Goal: Task Accomplishment & Management: Manage account settings

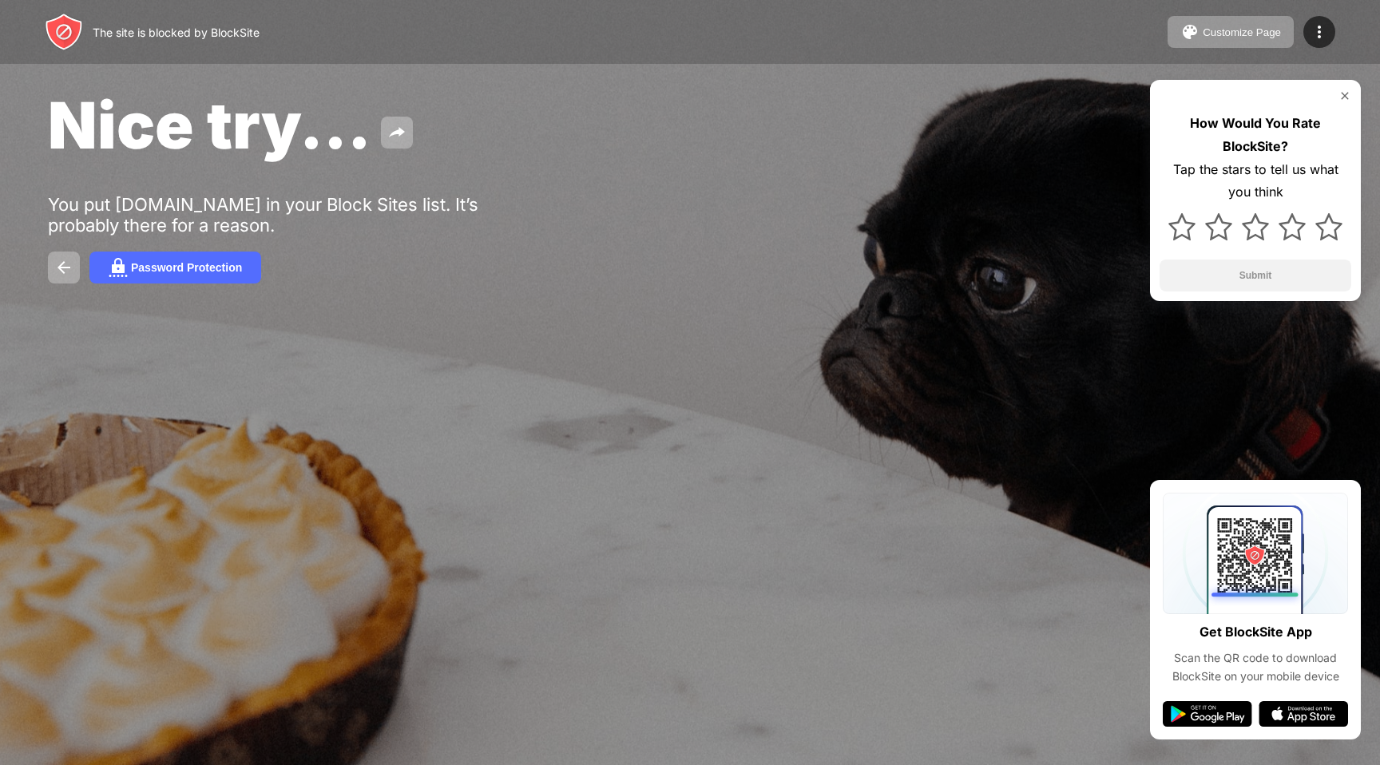
click at [1292, 14] on div "The site is blocked by BlockSite Customize Page Edit Block List Redirect Custom…" at bounding box center [690, 32] width 1380 height 64
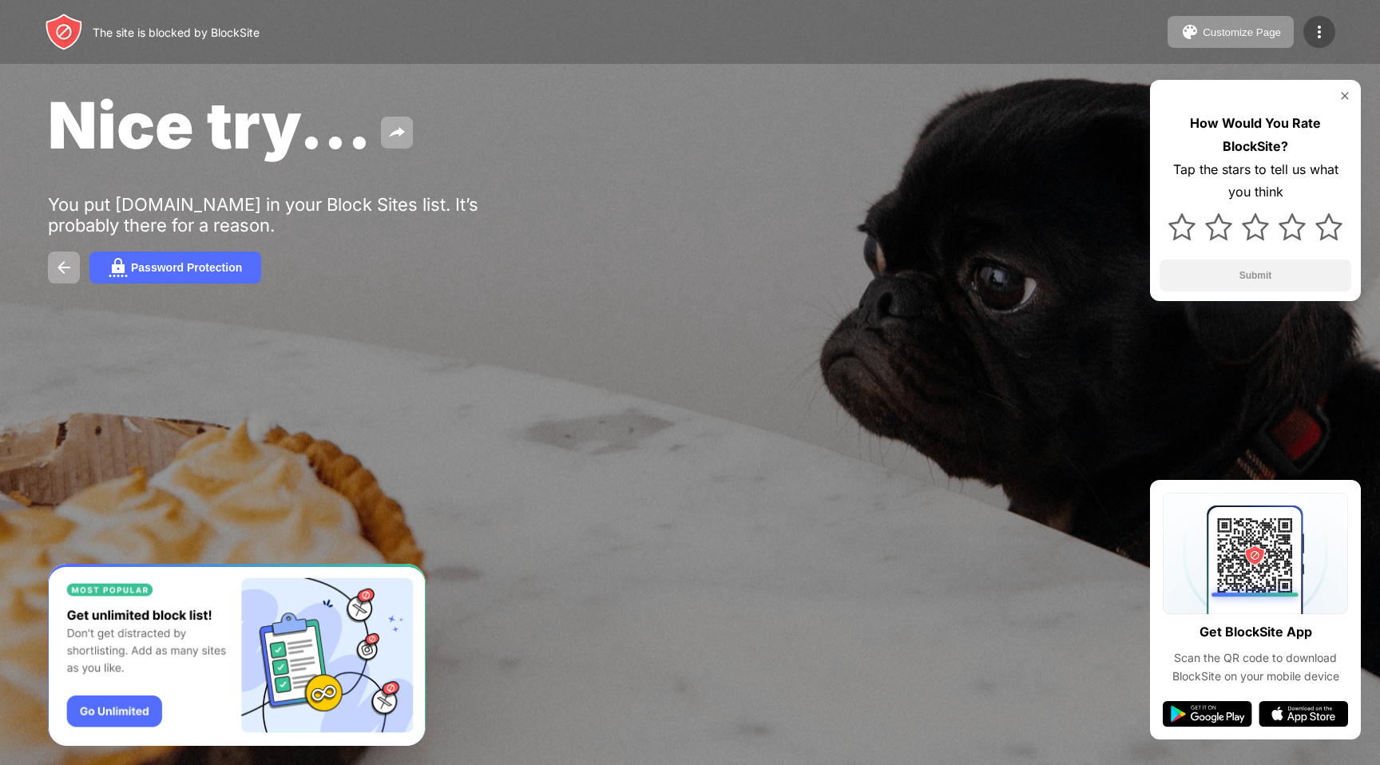
click at [1323, 38] on img at bounding box center [1319, 31] width 19 height 19
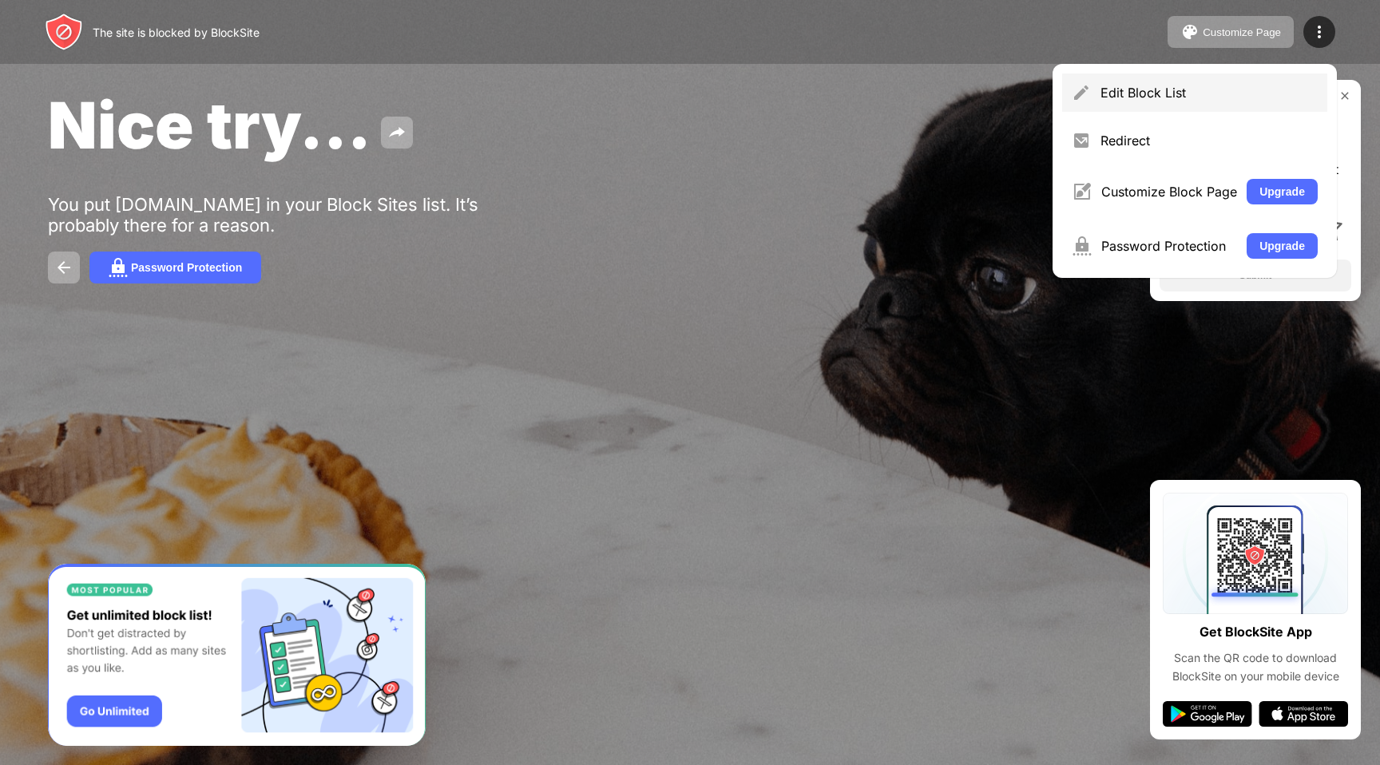
click at [1095, 99] on div "Edit Block List" at bounding box center [1194, 92] width 265 height 38
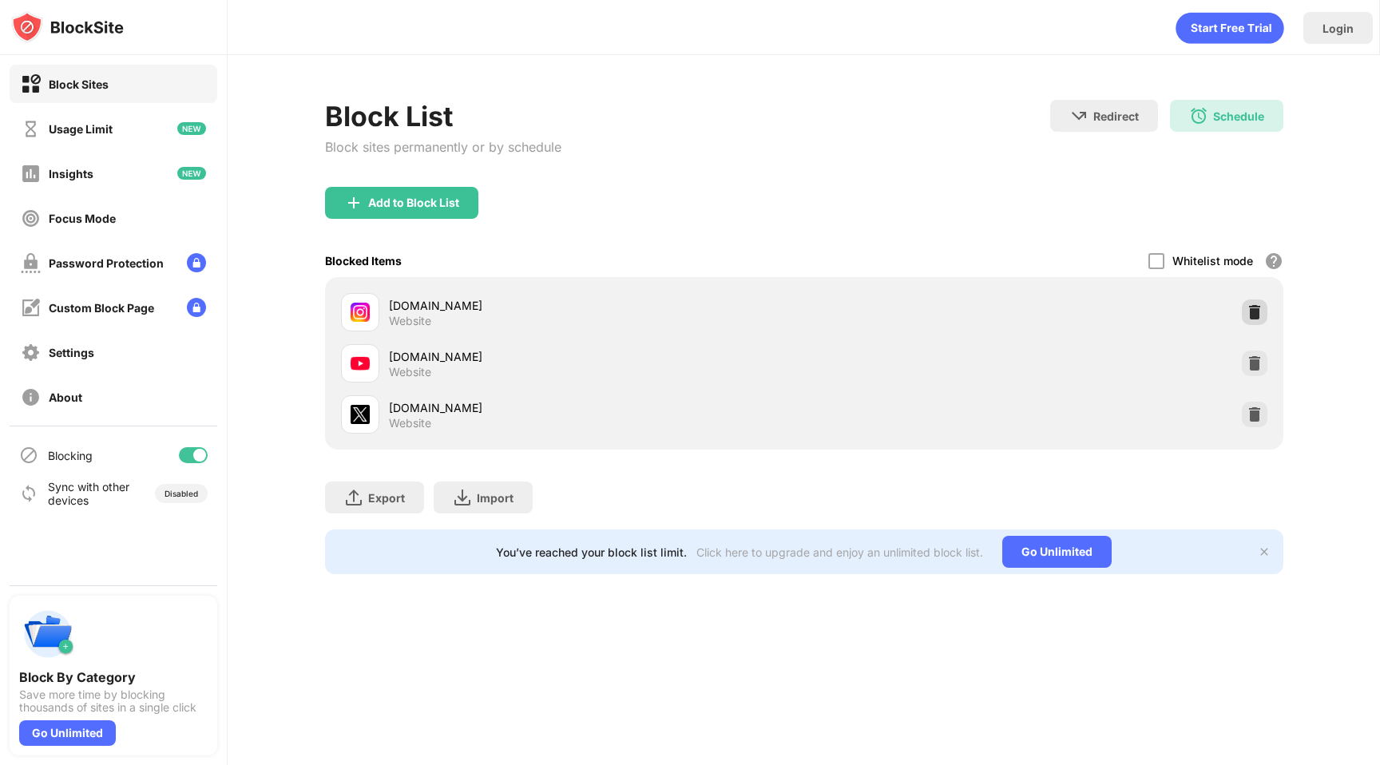
click at [1244, 304] on div at bounding box center [1255, 313] width 26 height 26
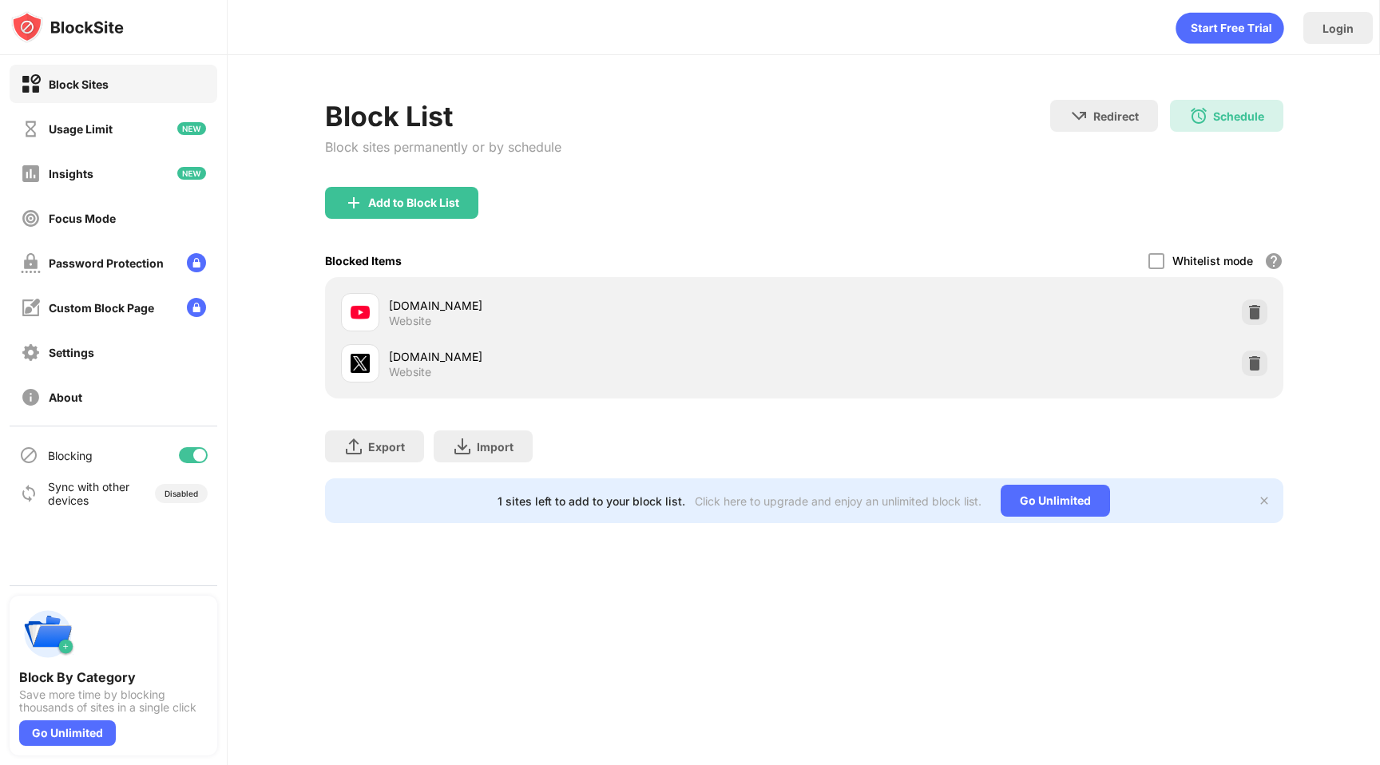
click at [1271, 371] on div "[DOMAIN_NAME] Website" at bounding box center [804, 363] width 939 height 51
click at [1234, 361] on div "[DOMAIN_NAME] Website" at bounding box center [804, 363] width 939 height 51
click at [1248, 363] on img at bounding box center [1255, 363] width 16 height 16
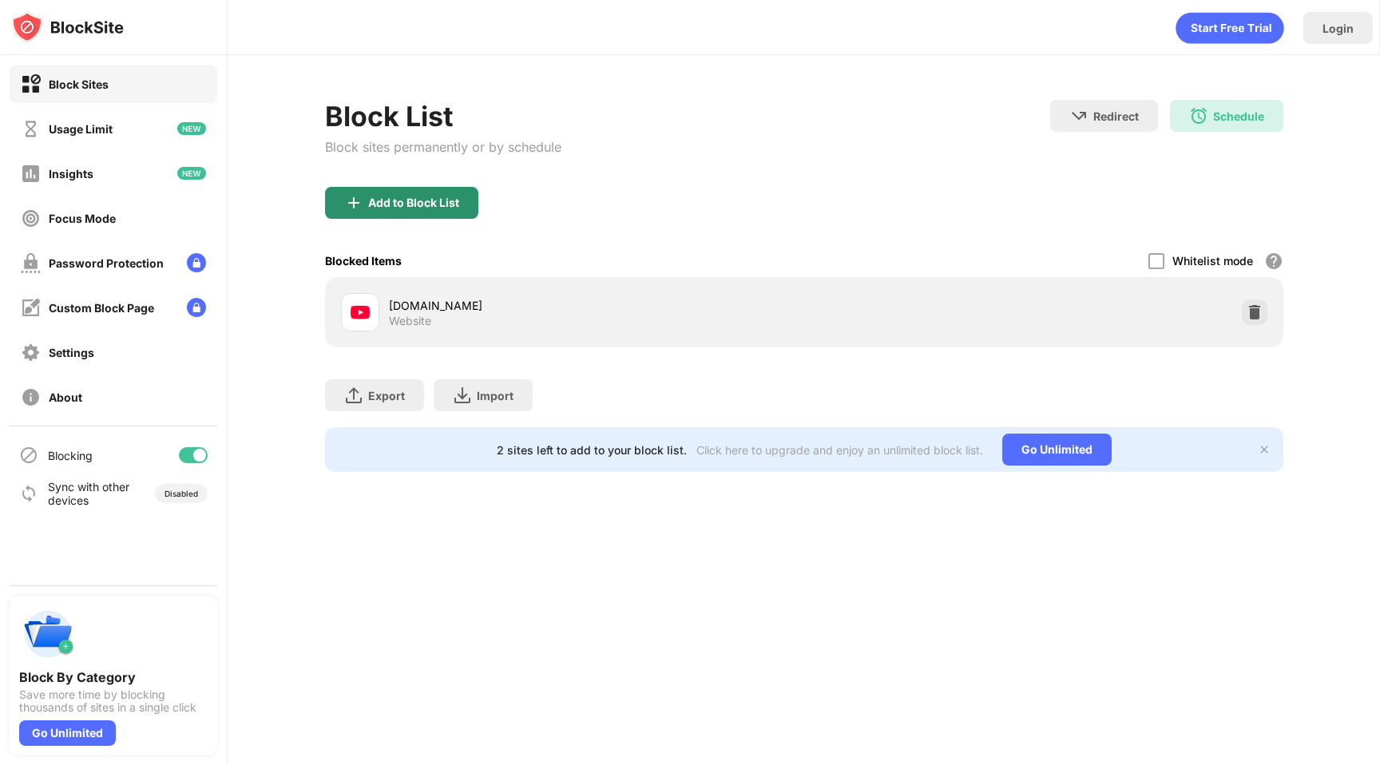
click at [357, 208] on img at bounding box center [353, 202] width 19 height 19
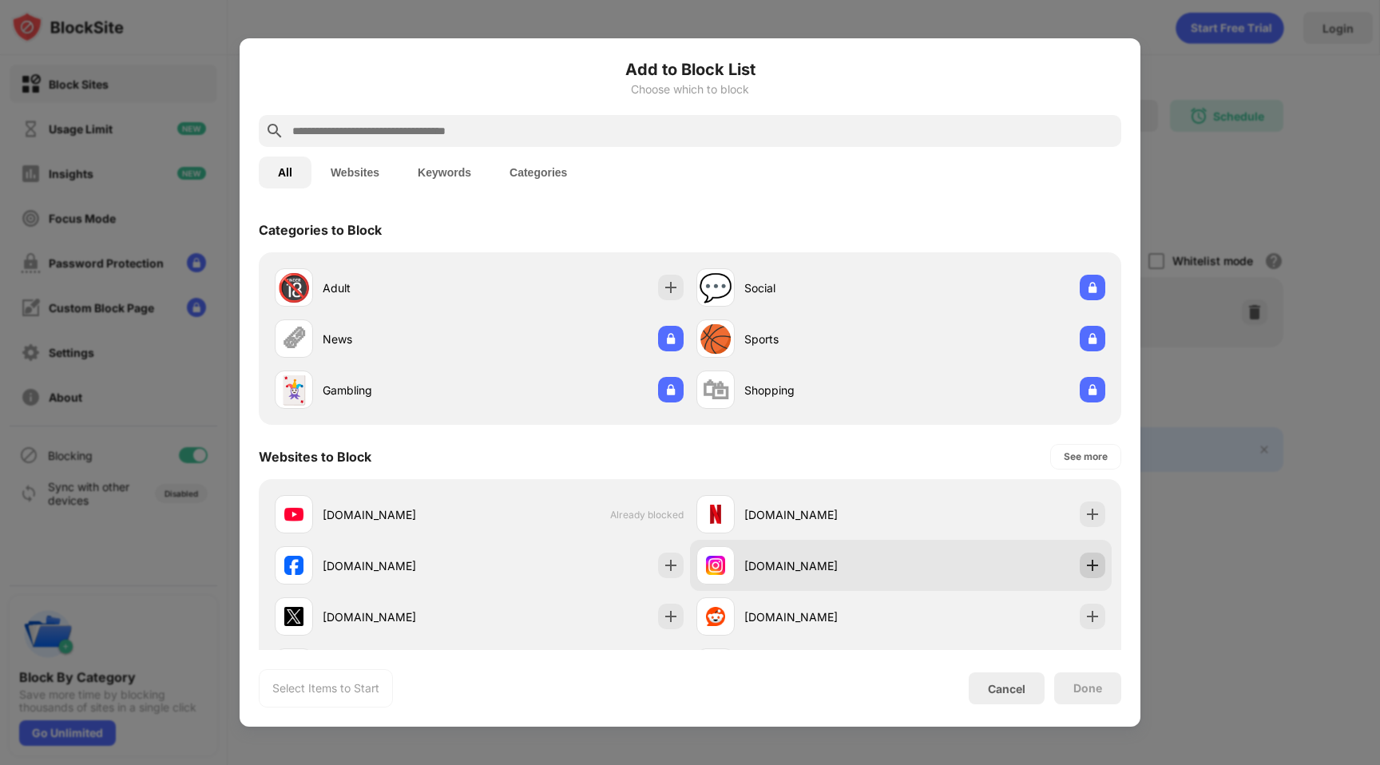
click at [1085, 562] on img at bounding box center [1093, 566] width 16 height 16
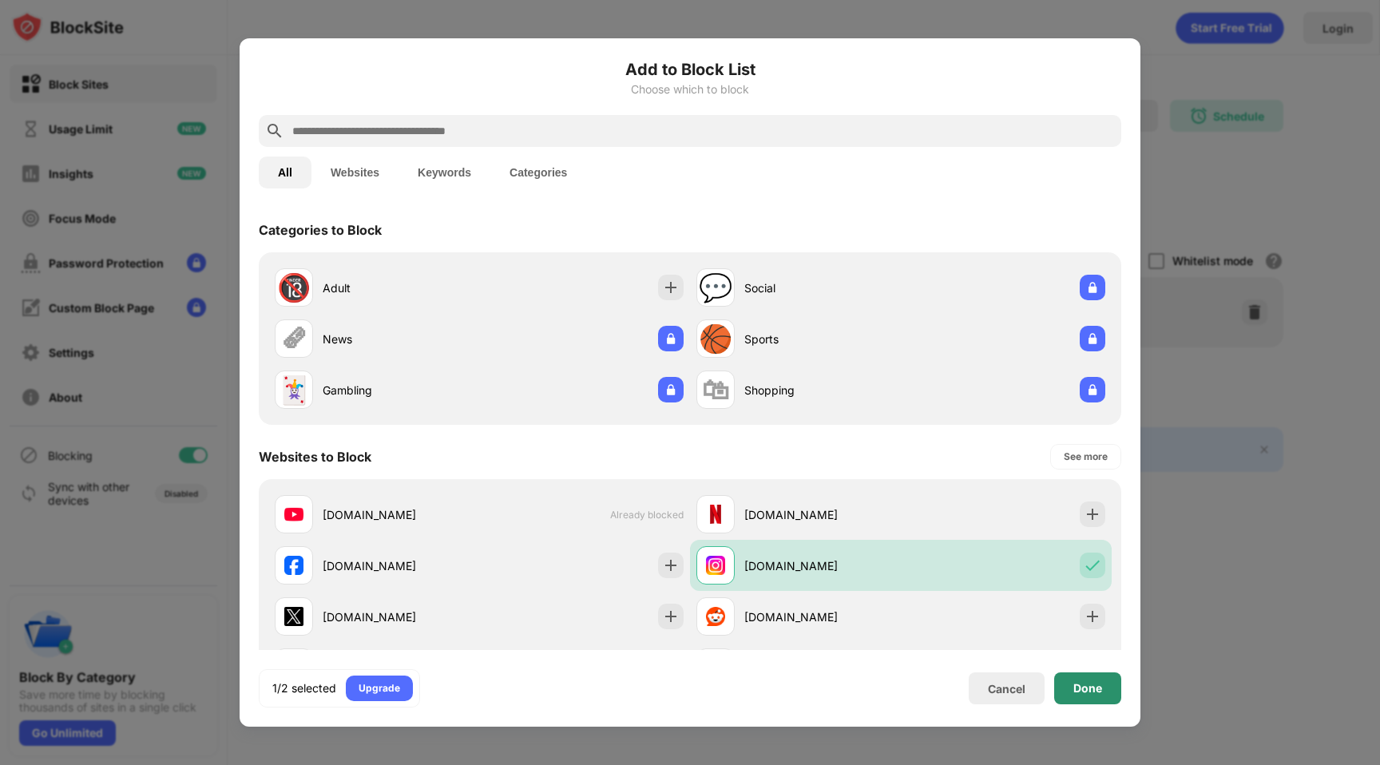
click at [1107, 673] on div "Done" at bounding box center [1087, 689] width 67 height 32
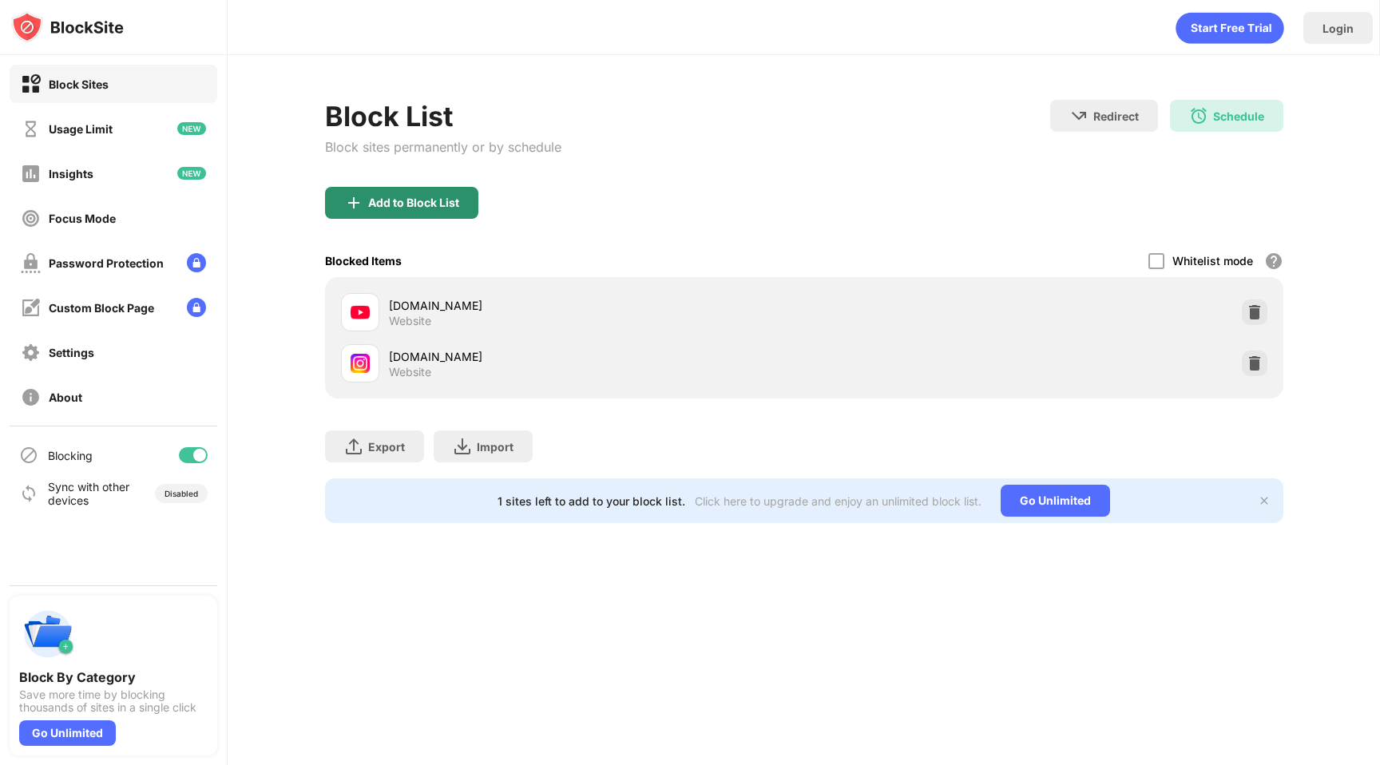
click at [416, 173] on div "Block List Block sites permanently or by schedule" at bounding box center [443, 143] width 236 height 87
click at [416, 200] on div "Add to Block List" at bounding box center [413, 202] width 91 height 13
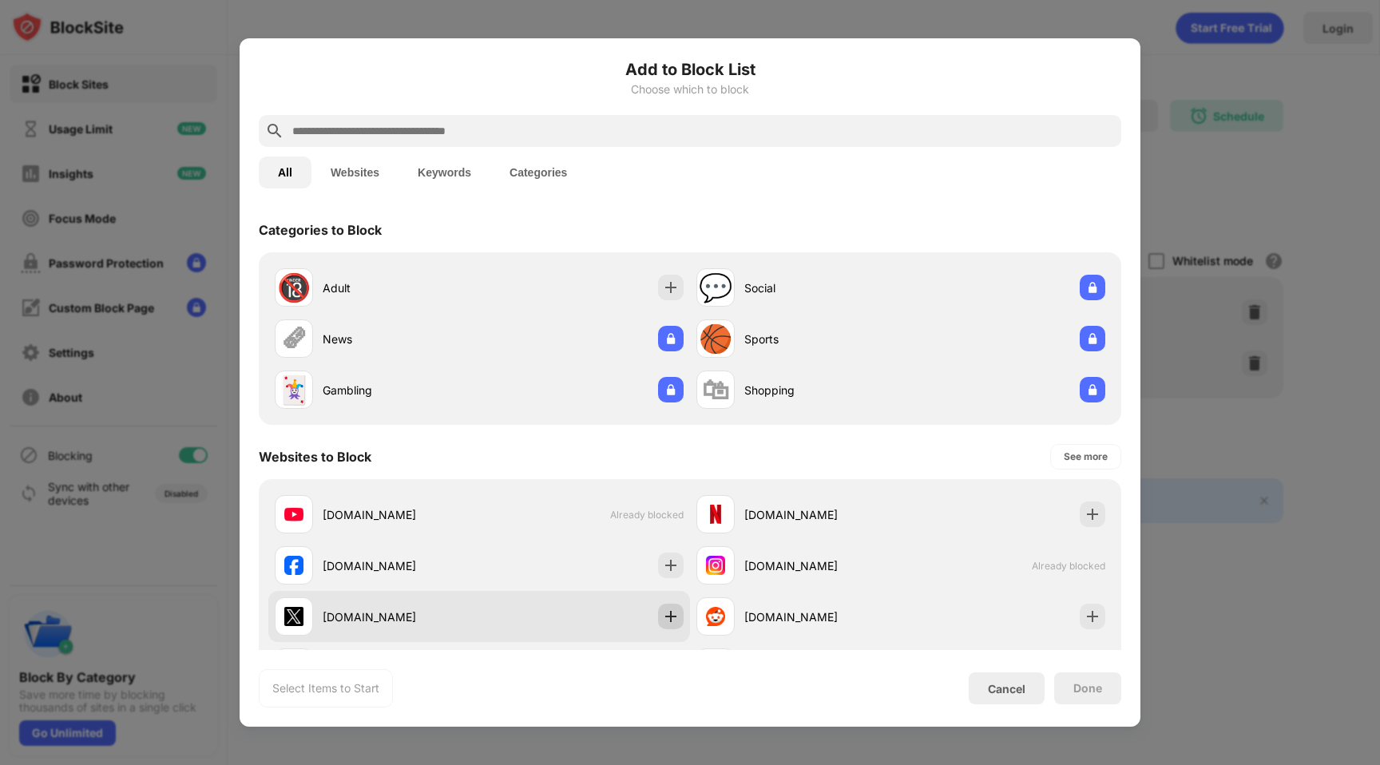
click at [658, 617] on div at bounding box center [671, 617] width 26 height 26
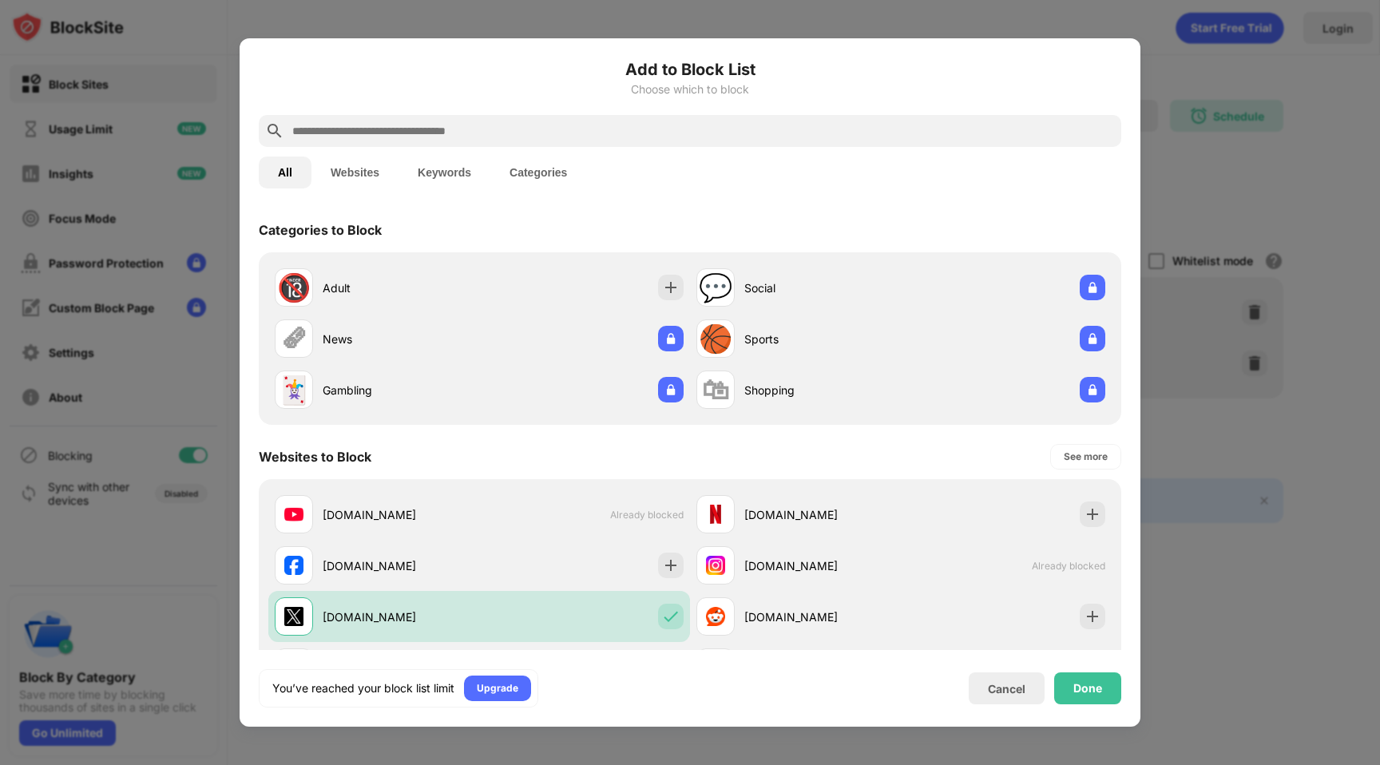
click at [1087, 661] on div "Add to Block List Choose which to block All Websites Keywords Categories Catego…" at bounding box center [690, 383] width 863 height 650
click at [1075, 684] on div "Done" at bounding box center [1088, 688] width 29 height 13
